Goal: Information Seeking & Learning: Learn about a topic

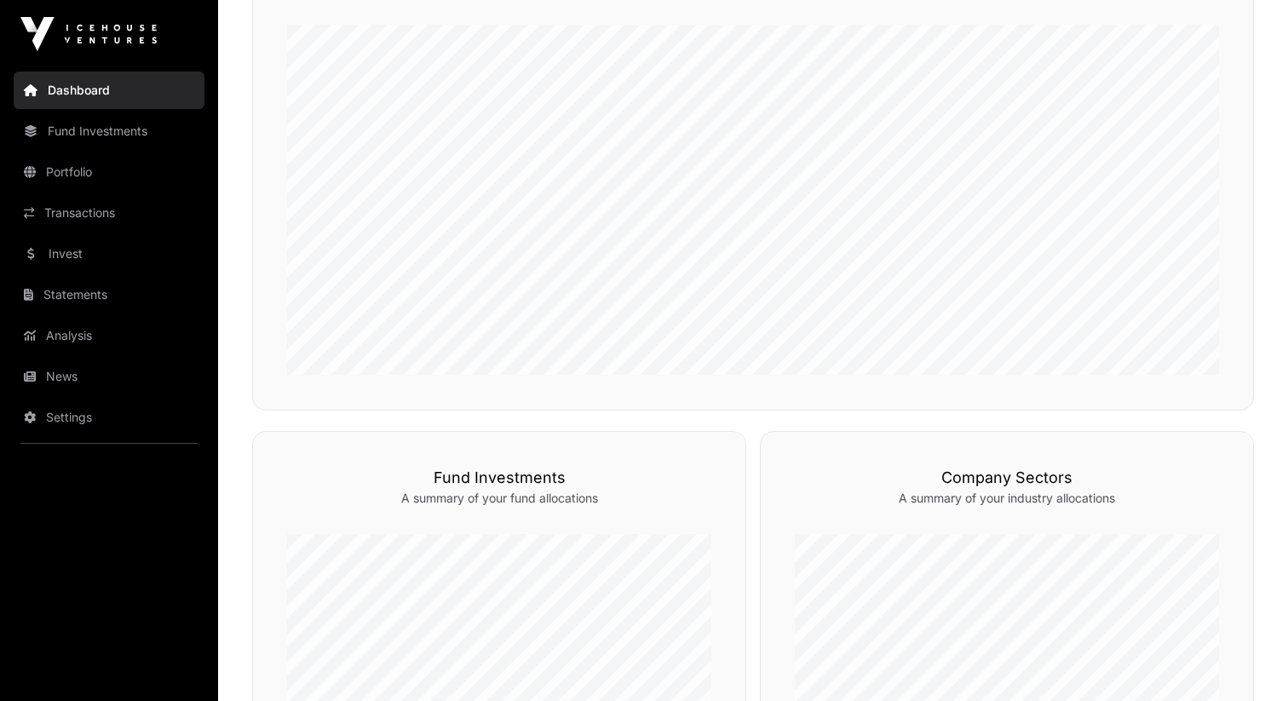
scroll to position [568, 0]
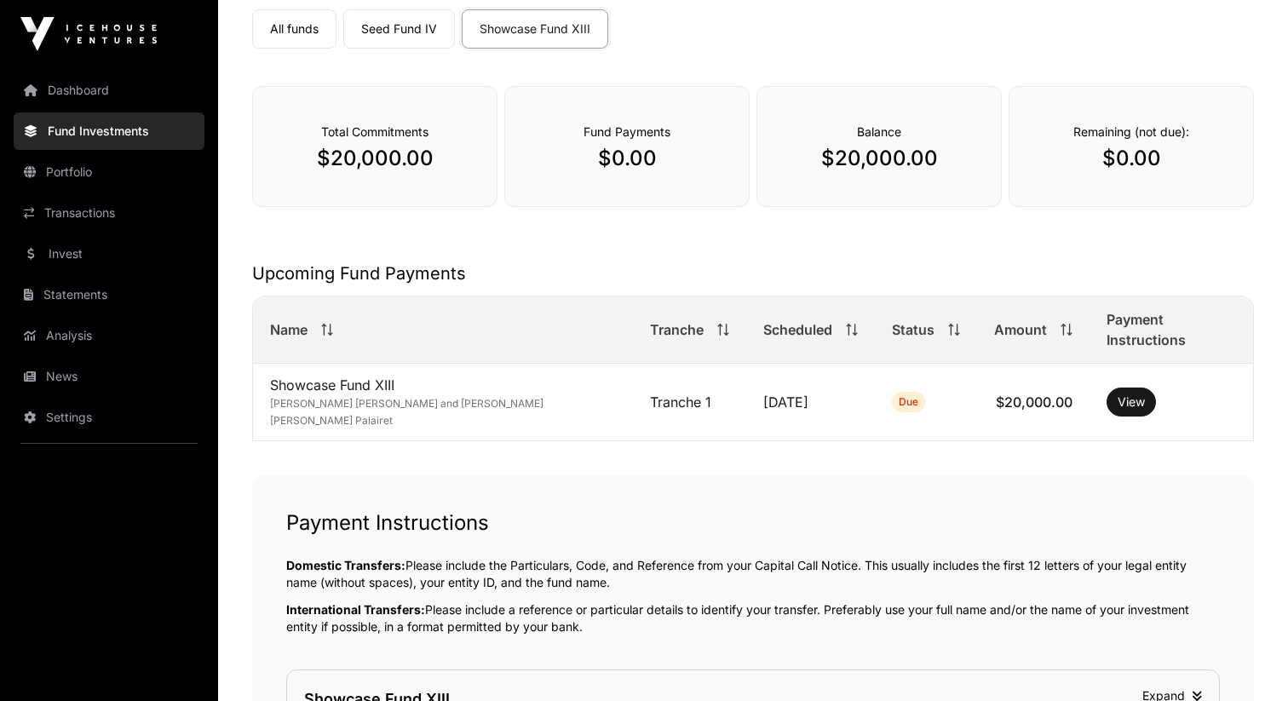
scroll to position [178, 0]
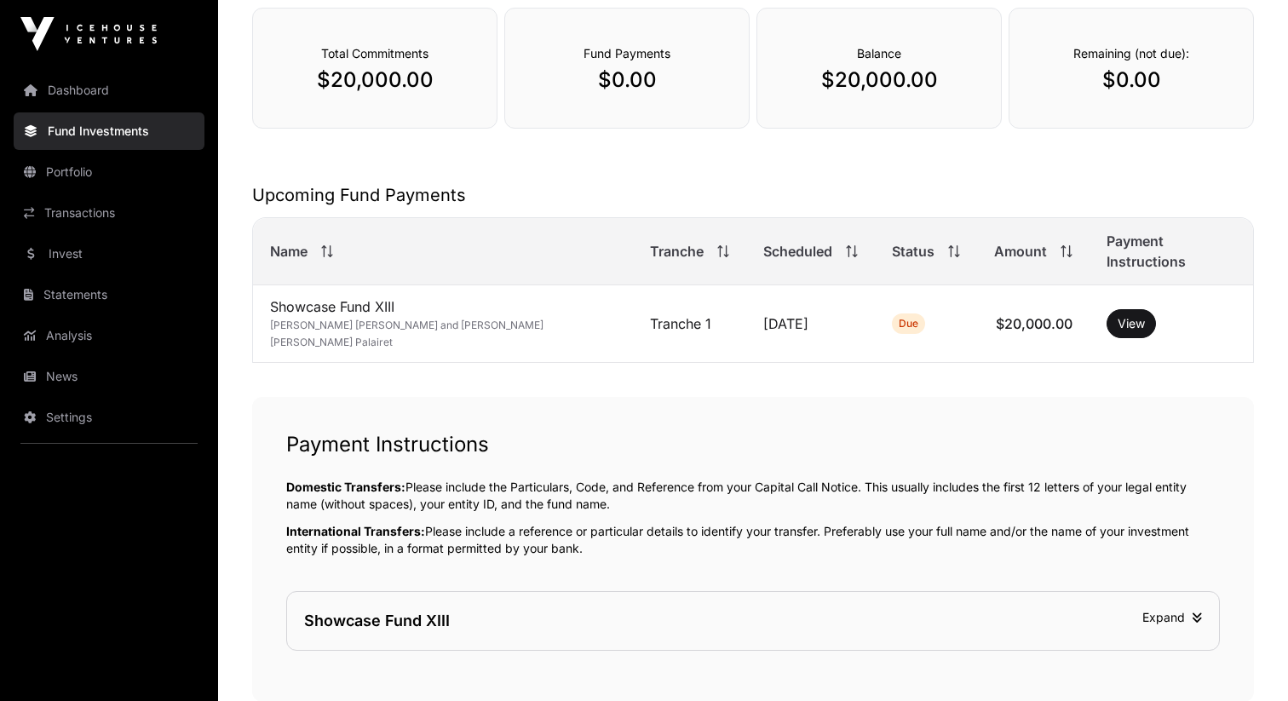
scroll to position [8, 0]
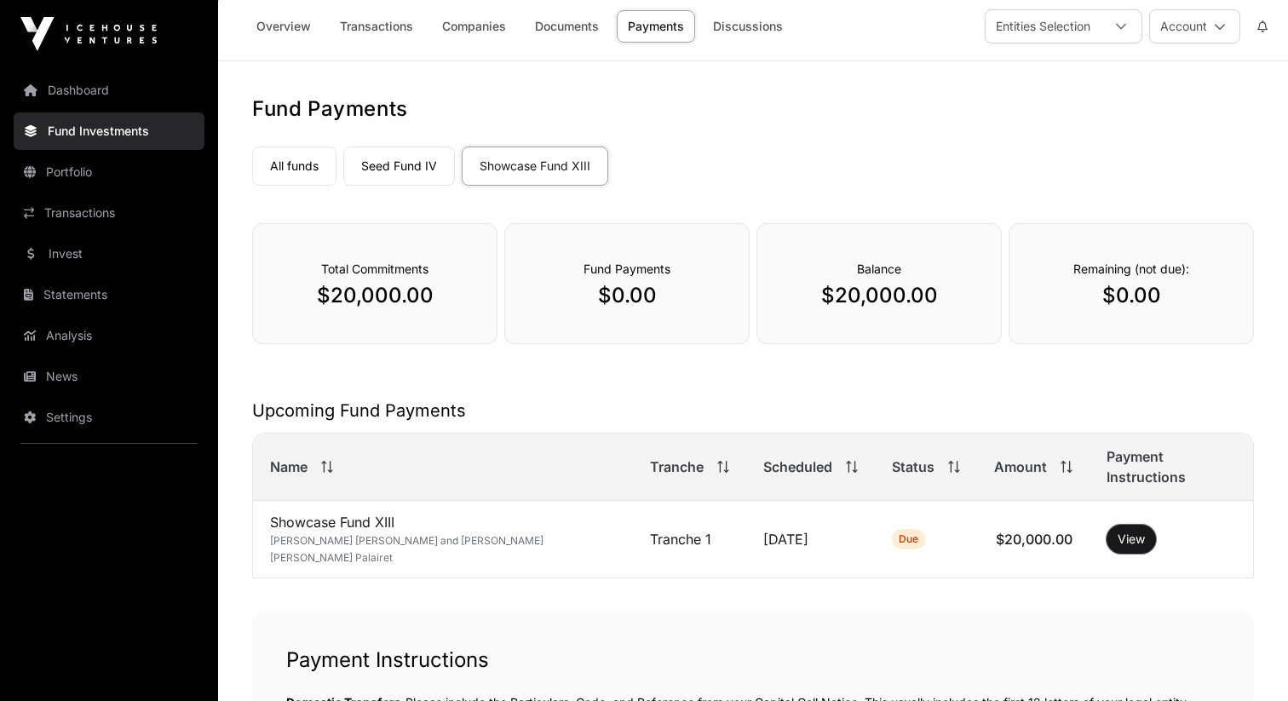
click at [1106, 525] on button "View" at bounding box center [1130, 539] width 49 height 29
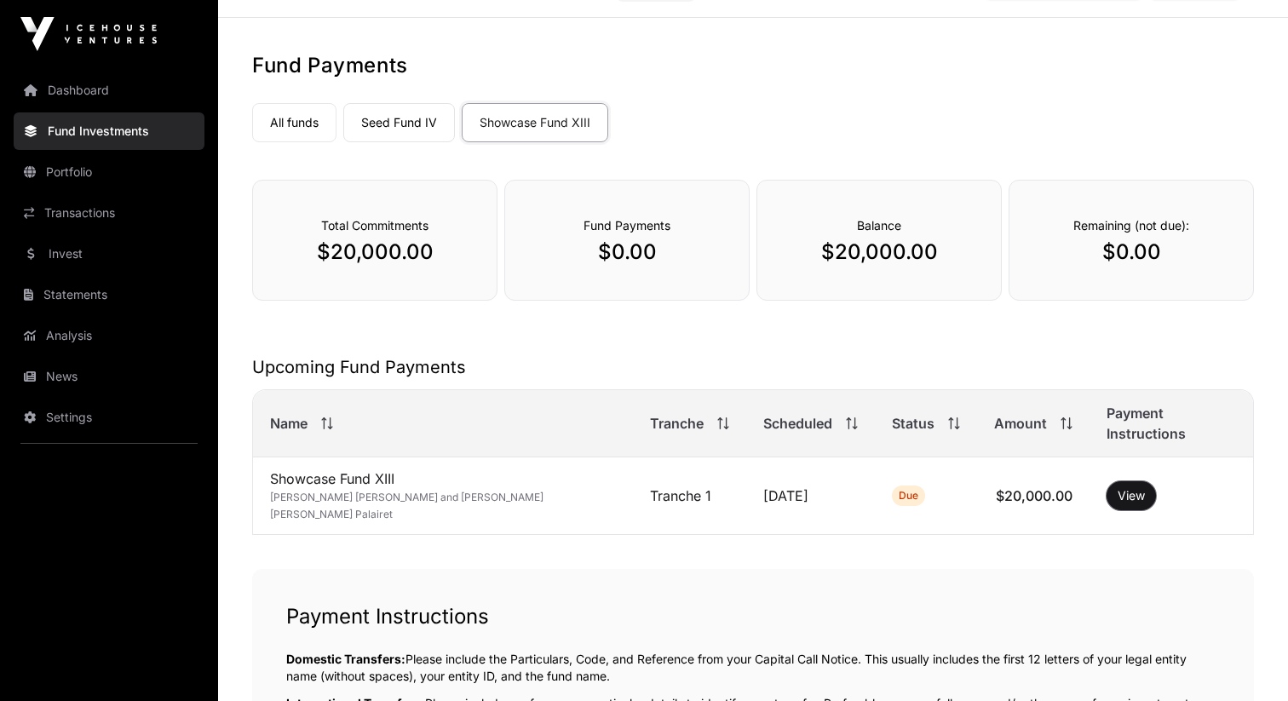
scroll to position [0, 0]
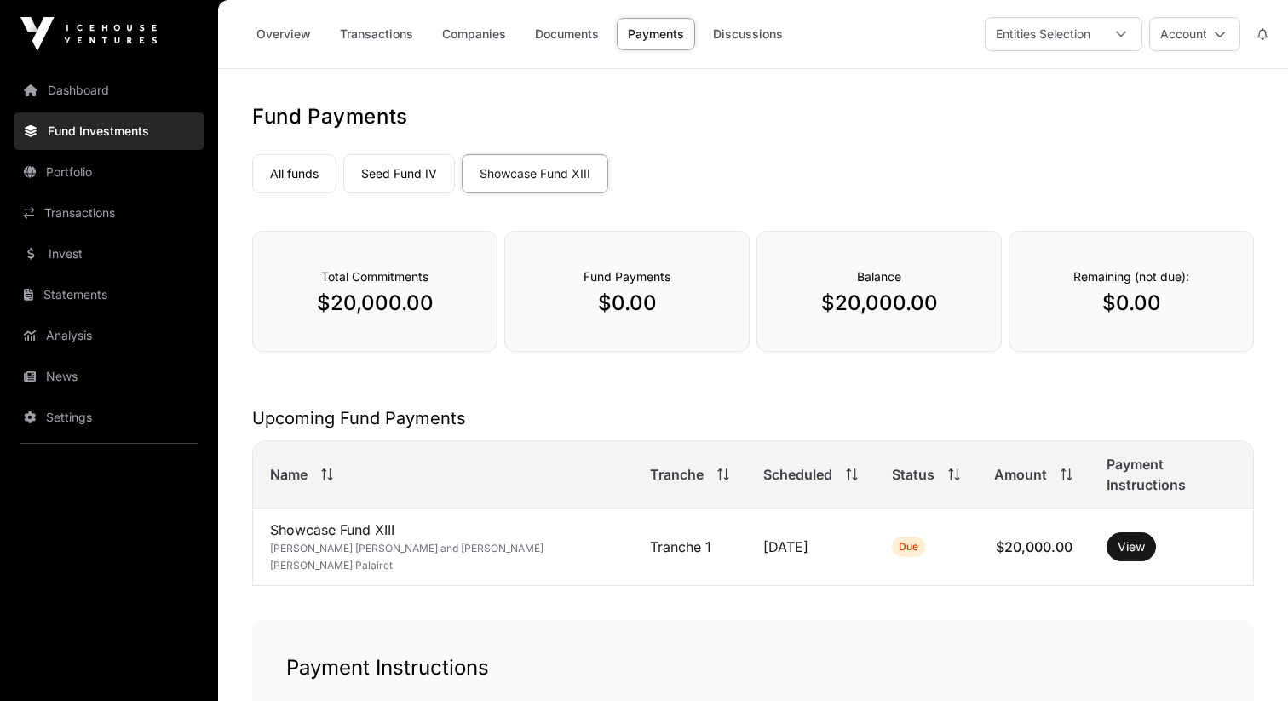
click at [272, 42] on link "Overview" at bounding box center [283, 34] width 77 height 32
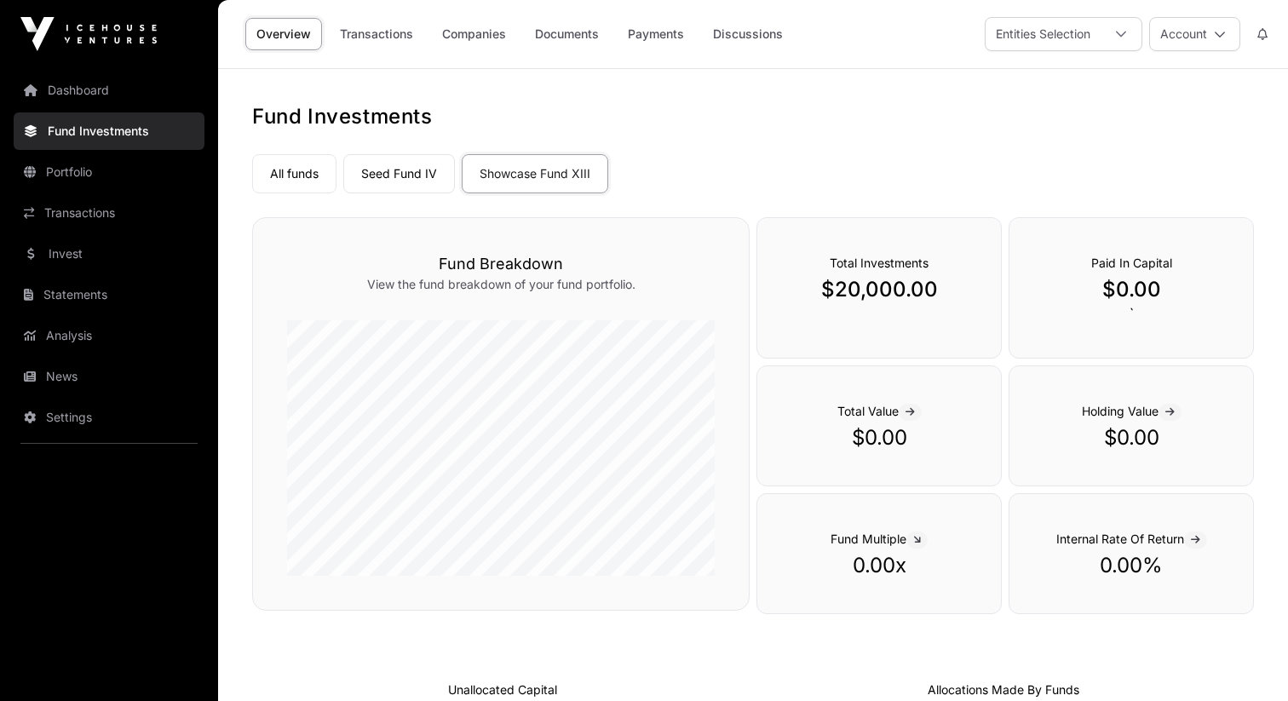
click at [88, 72] on link "Dashboard" at bounding box center [109, 90] width 191 height 37
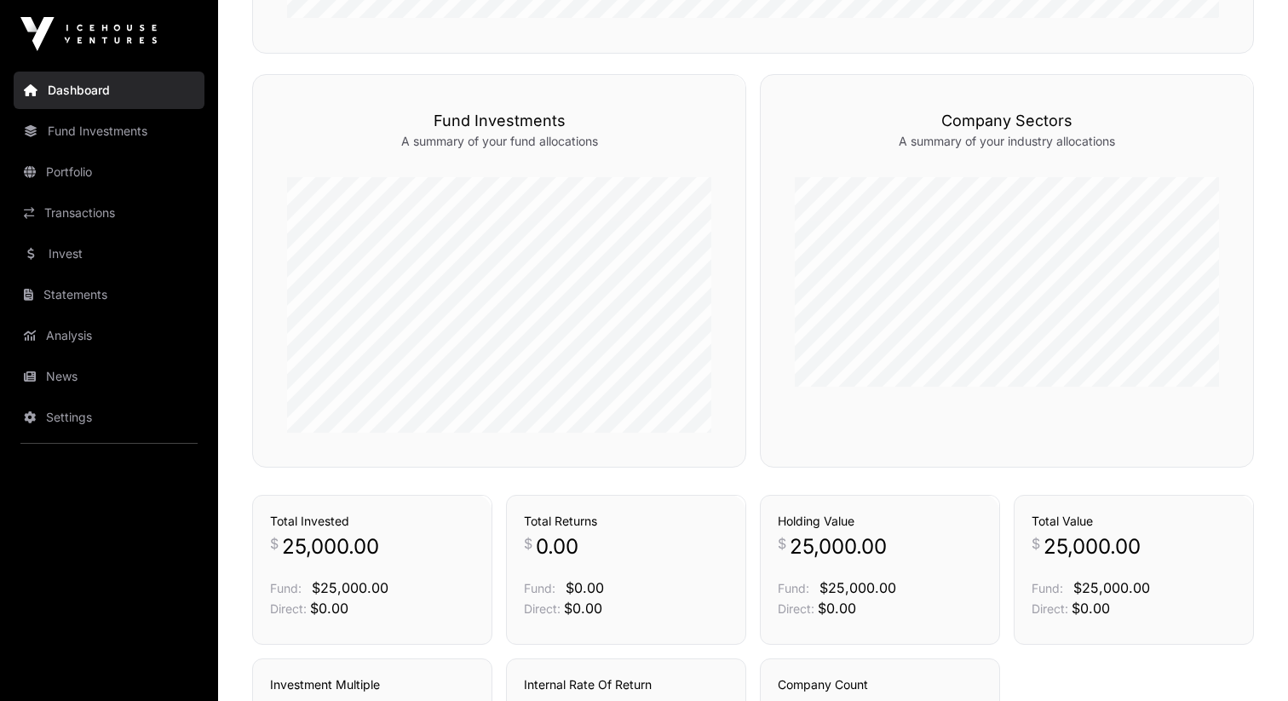
scroll to position [684, 0]
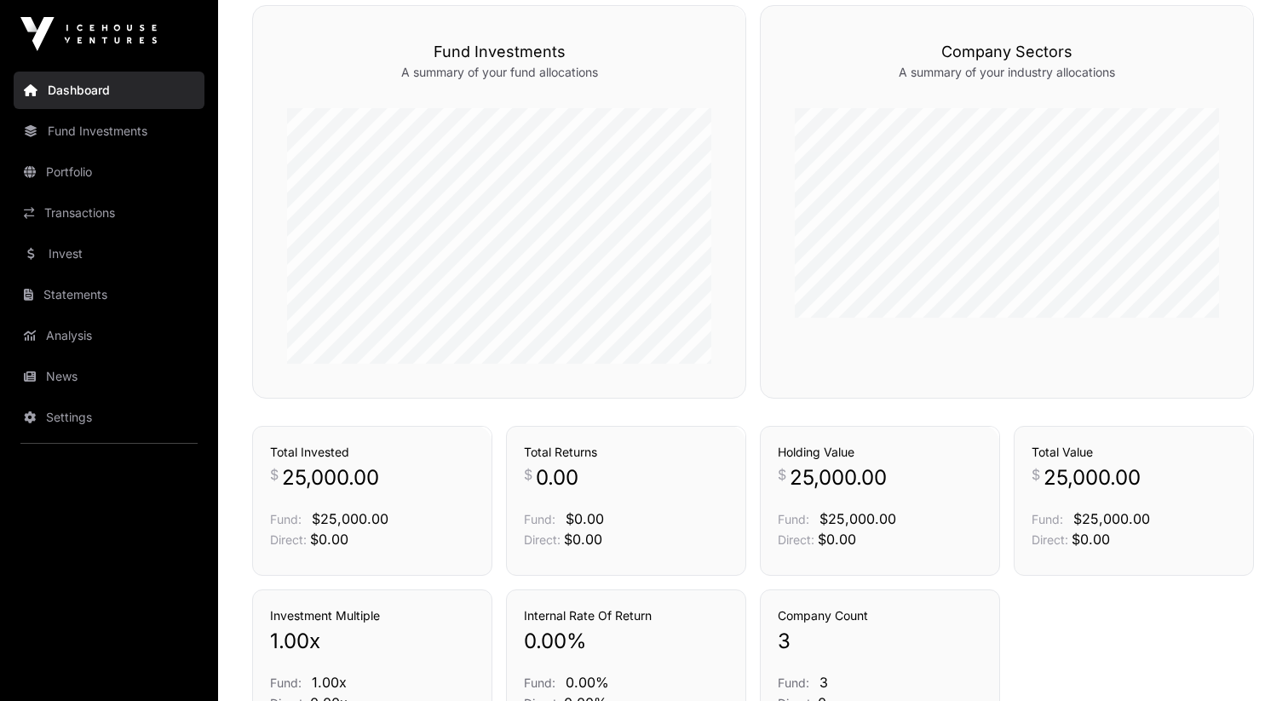
scroll to position [932, 0]
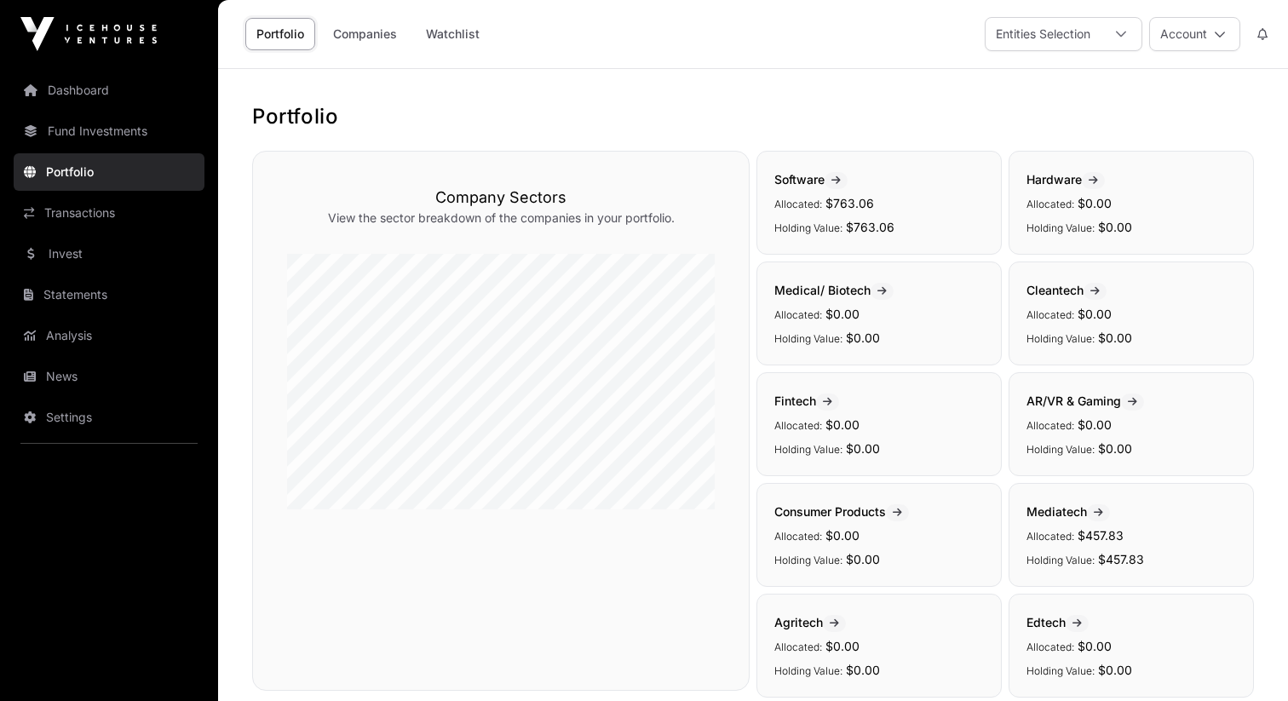
click at [101, 99] on link "Dashboard" at bounding box center [109, 90] width 191 height 37
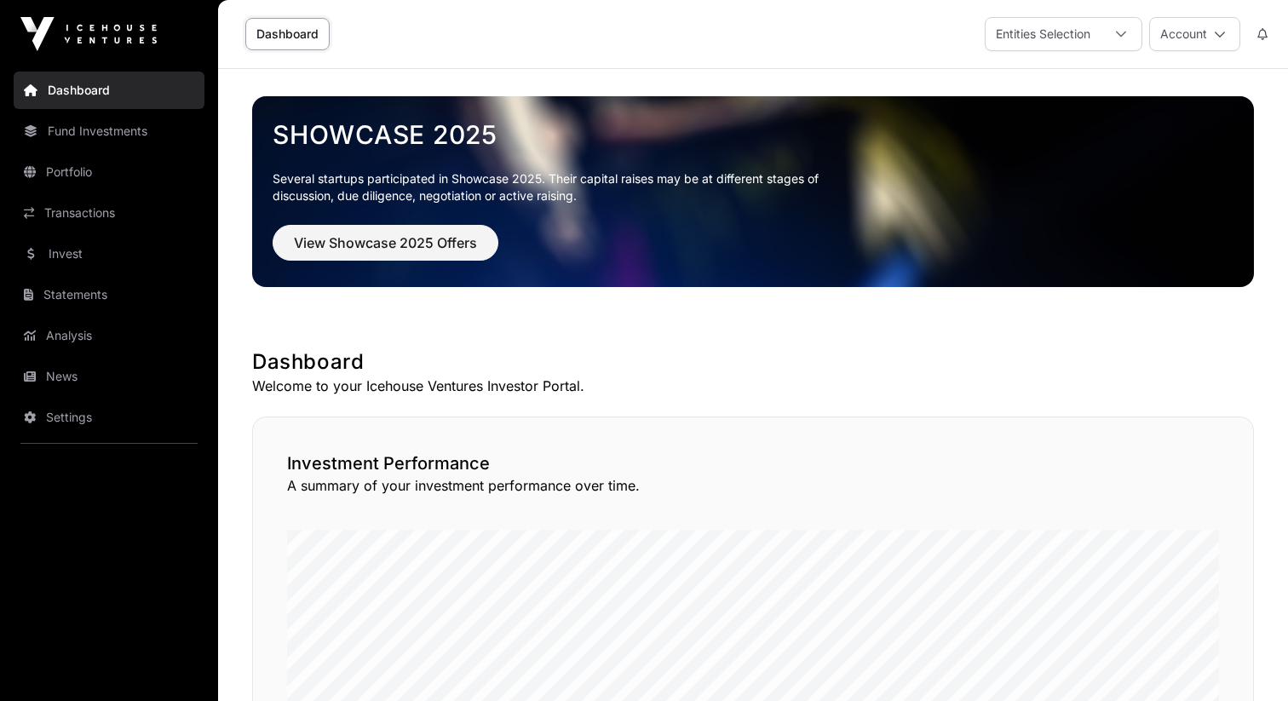
click at [442, 187] on p "Several startups participated in Showcase 2025. Their capital raises may be at …" at bounding box center [559, 187] width 572 height 34
click at [439, 238] on span "View Showcase 2025 Offers" at bounding box center [385, 243] width 183 height 20
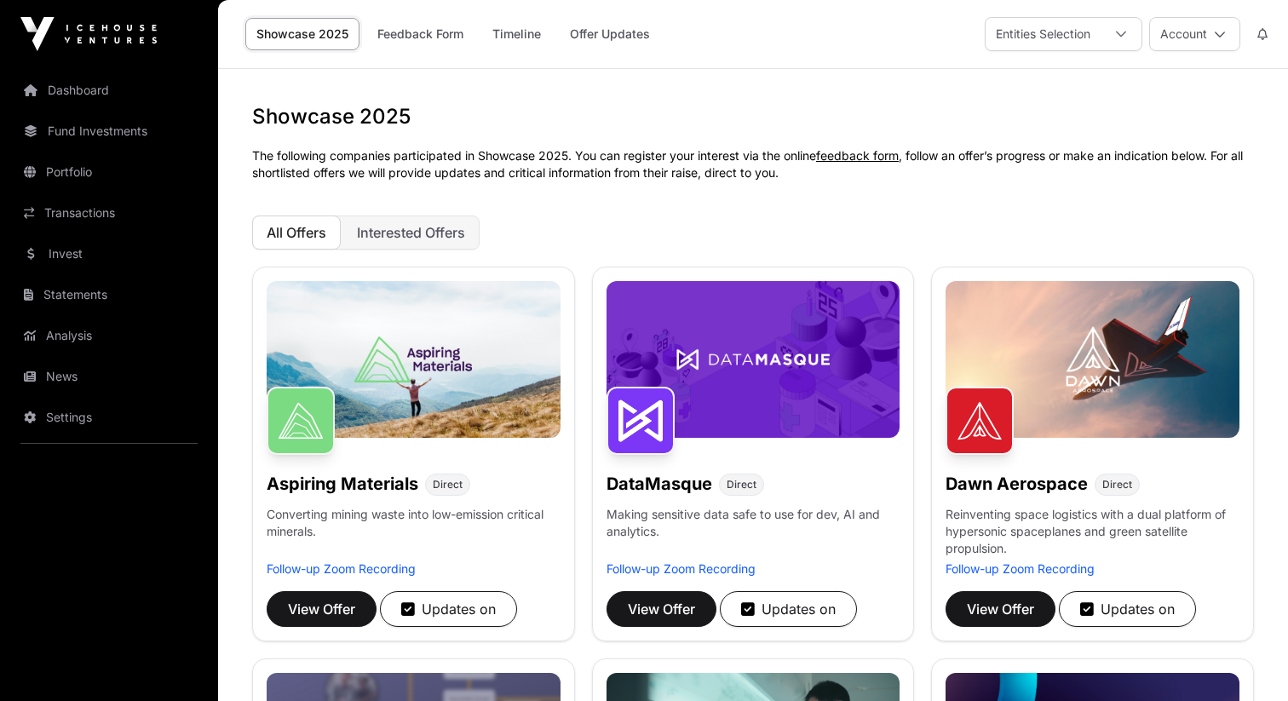
click at [505, 39] on link "Timeline" at bounding box center [516, 34] width 71 height 32
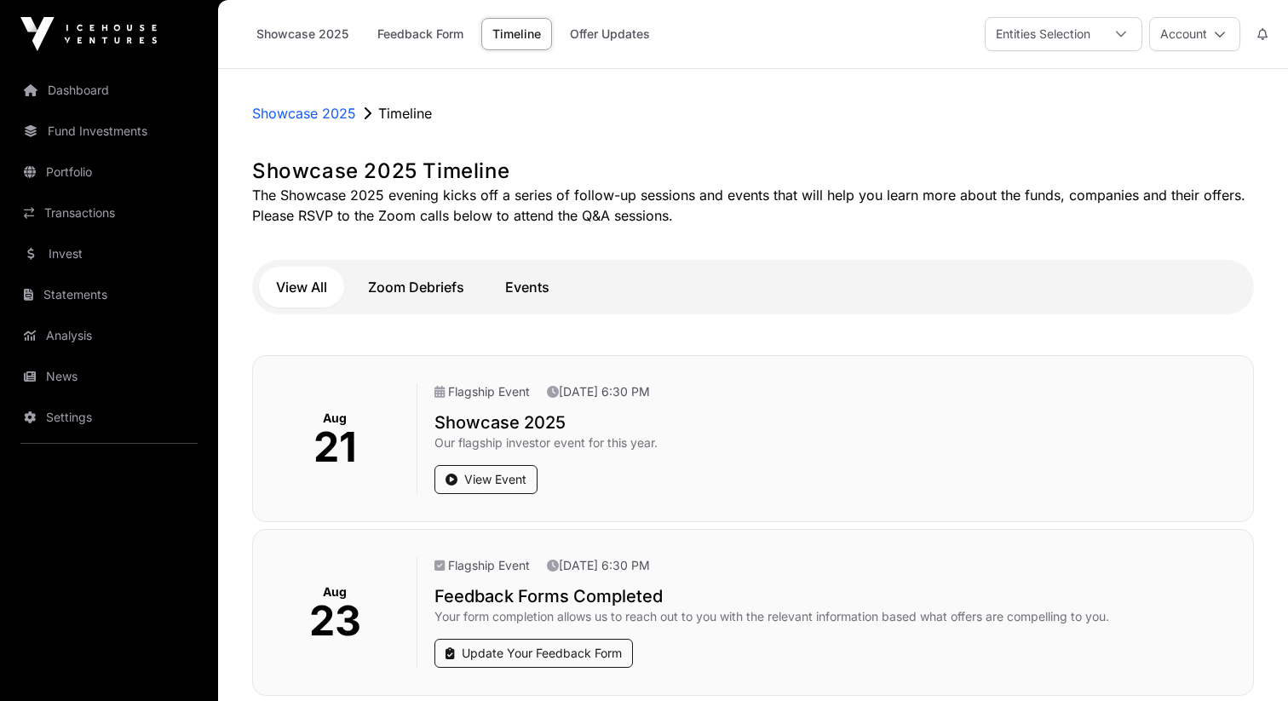
click at [417, 287] on button "Zoom Debriefs" at bounding box center [416, 287] width 130 height 41
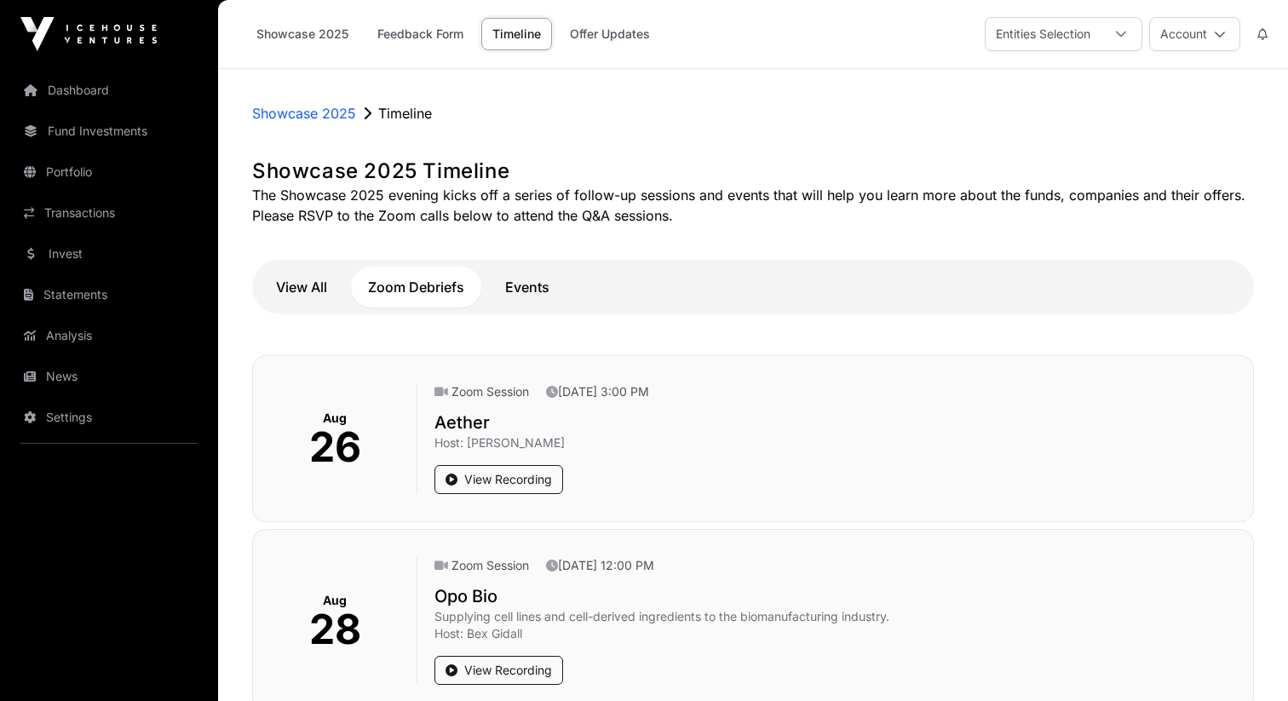
click at [529, 290] on button "Events" at bounding box center [527, 287] width 78 height 41
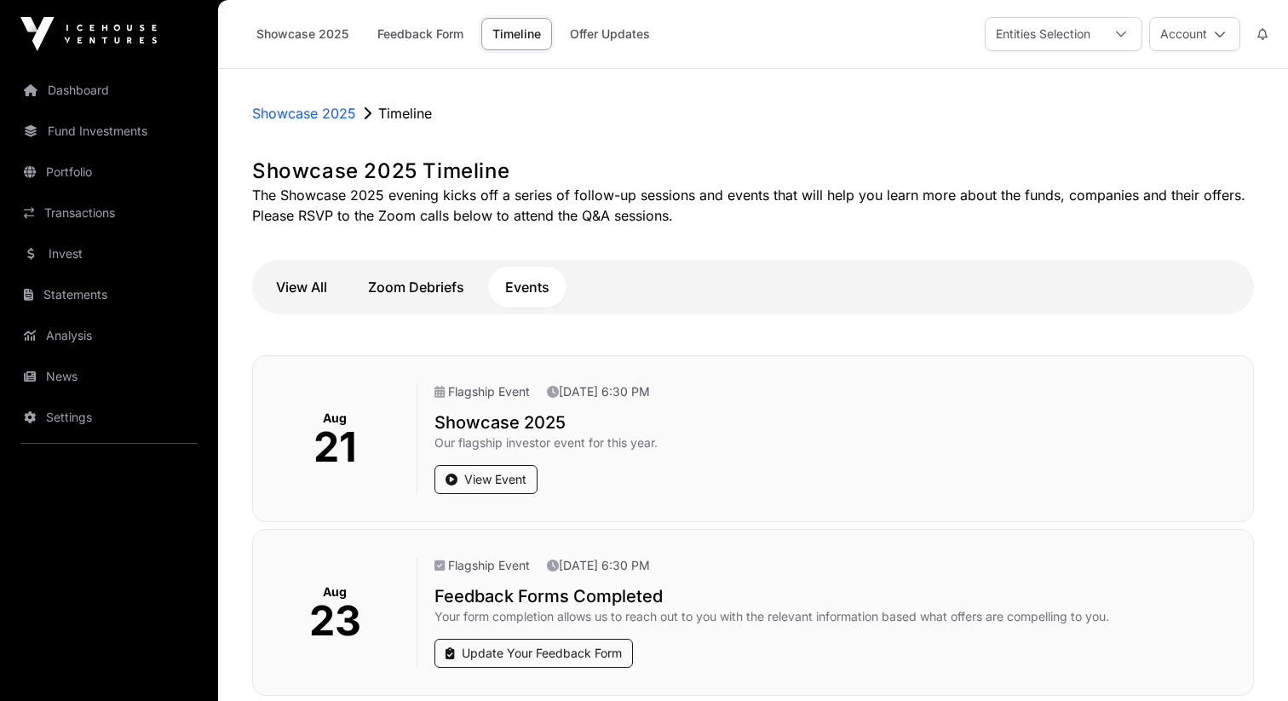
click at [300, 289] on button "View All" at bounding box center [301, 287] width 85 height 41
click at [598, 38] on link "Offer Updates" at bounding box center [610, 34] width 102 height 32
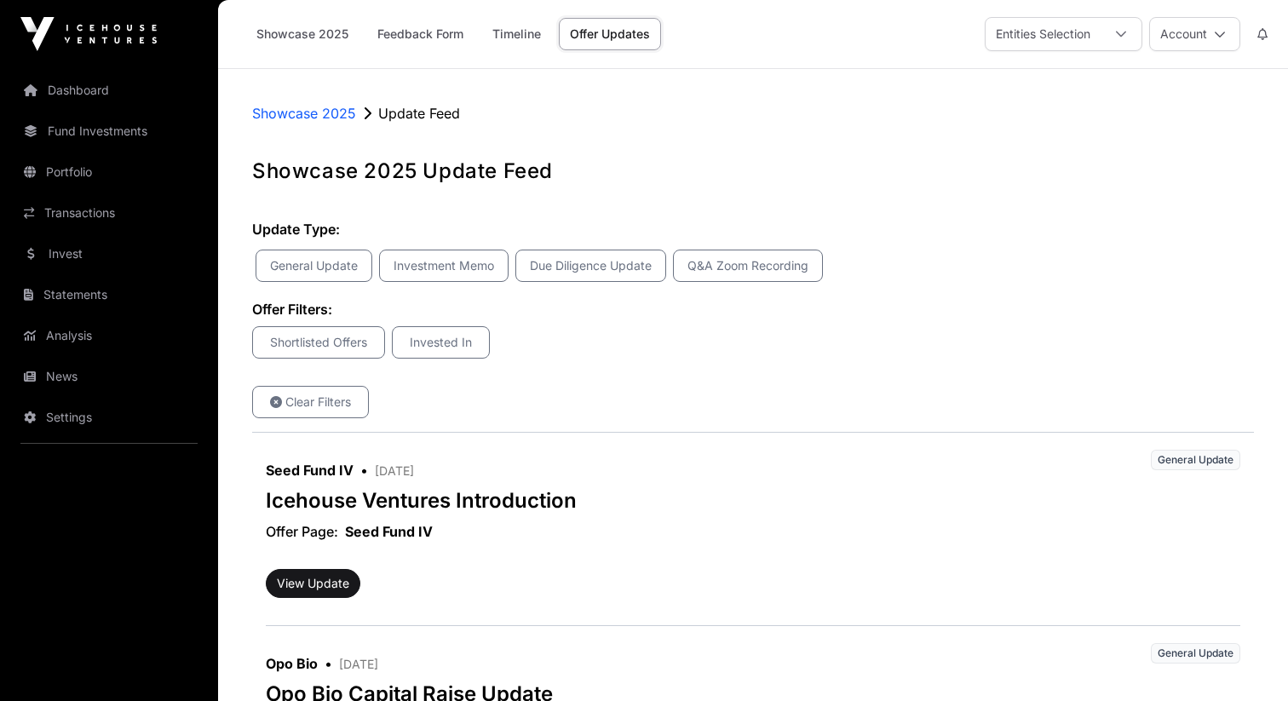
click at [307, 31] on link "Showcase 2025" at bounding box center [302, 34] width 114 height 32
